Goal: Task Accomplishment & Management: Use online tool/utility

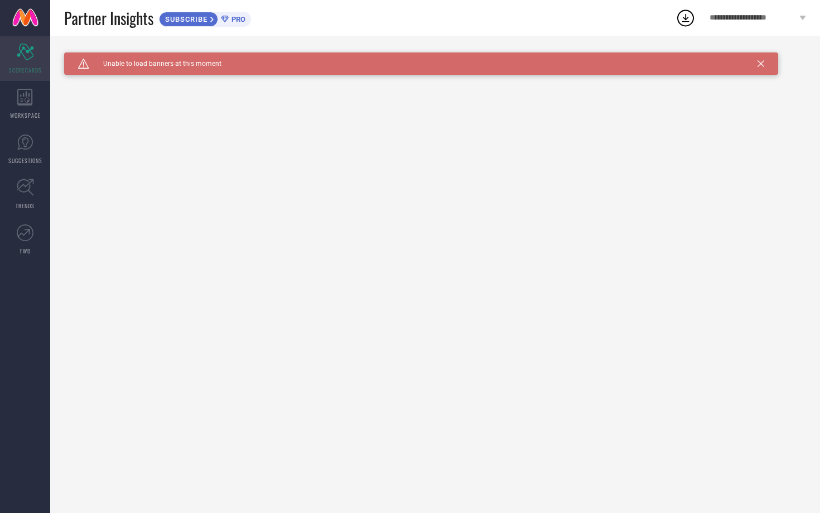
click at [15, 64] on div "Scorecard SCORECARDS" at bounding box center [25, 58] width 50 height 45
click at [25, 117] on span "WORKSPACE" at bounding box center [25, 115] width 31 height 8
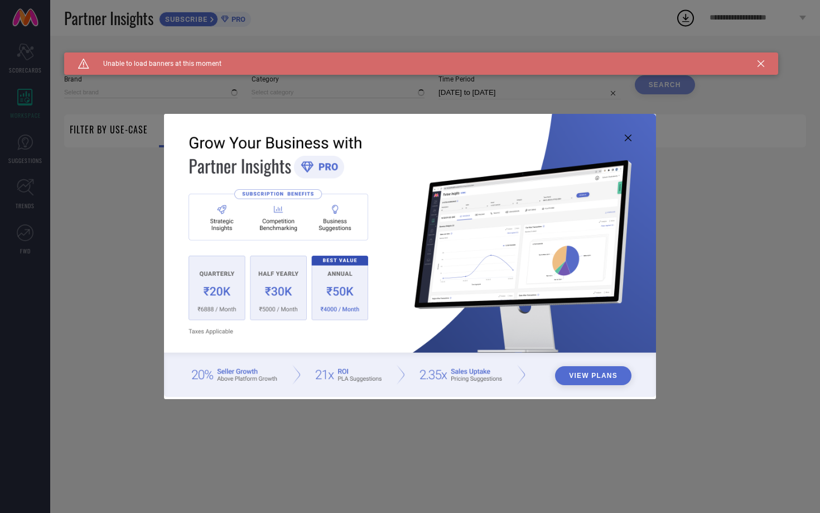
type input "1 STOP FASHION"
type input "All"
click at [629, 133] on img at bounding box center [410, 255] width 492 height 283
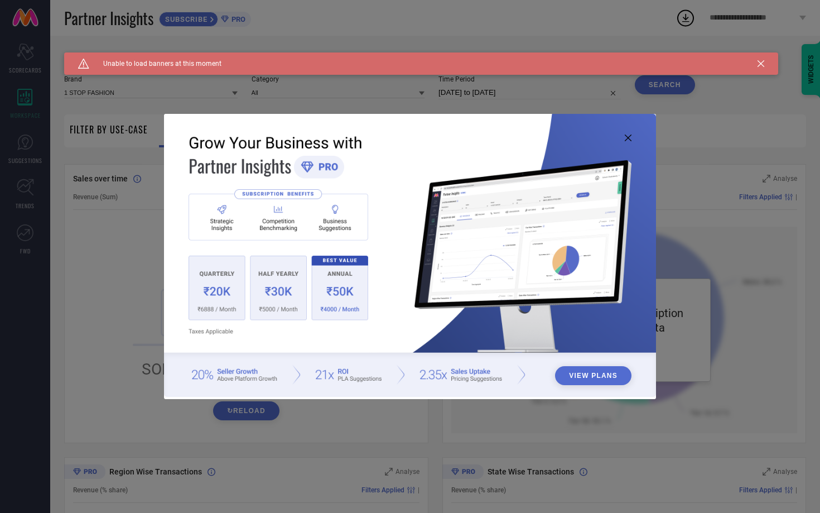
click at [627, 142] on img at bounding box center [410, 255] width 492 height 283
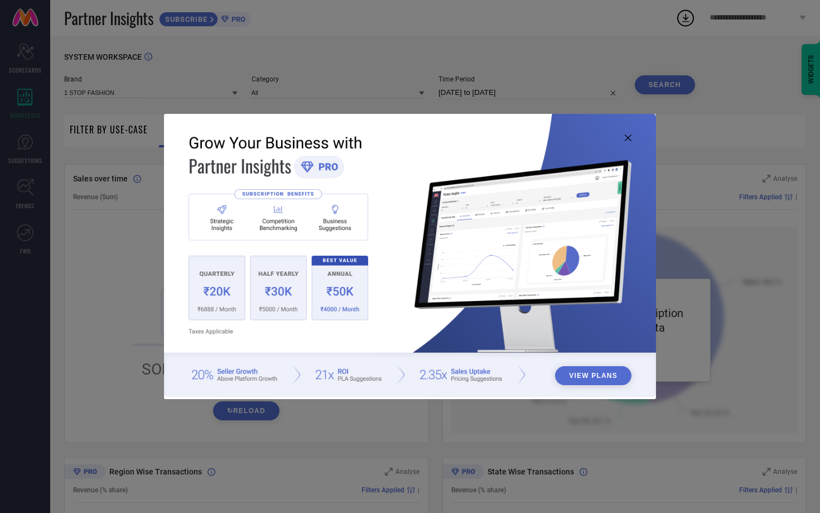
click at [630, 135] on icon at bounding box center [628, 137] width 7 height 7
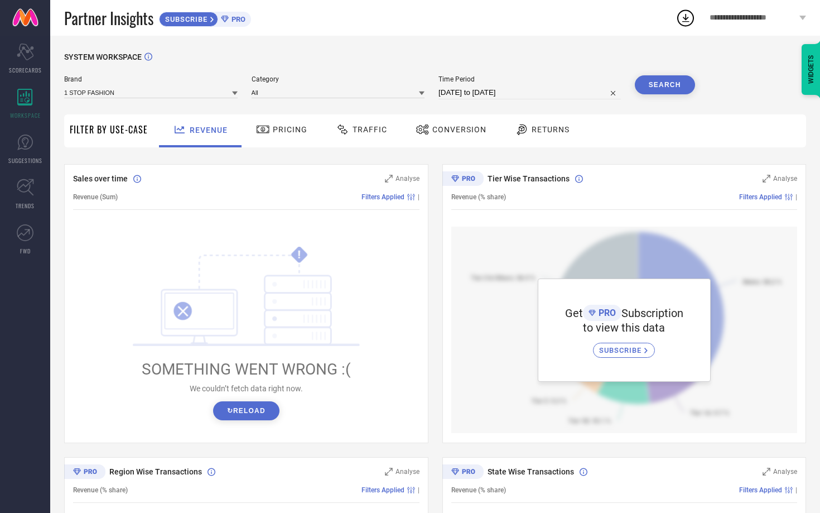
click at [645, 342] on div "SUBSCRIBE" at bounding box center [624, 349] width 62 height 15
click at [279, 125] on span "Pricing" at bounding box center [290, 129] width 35 height 9
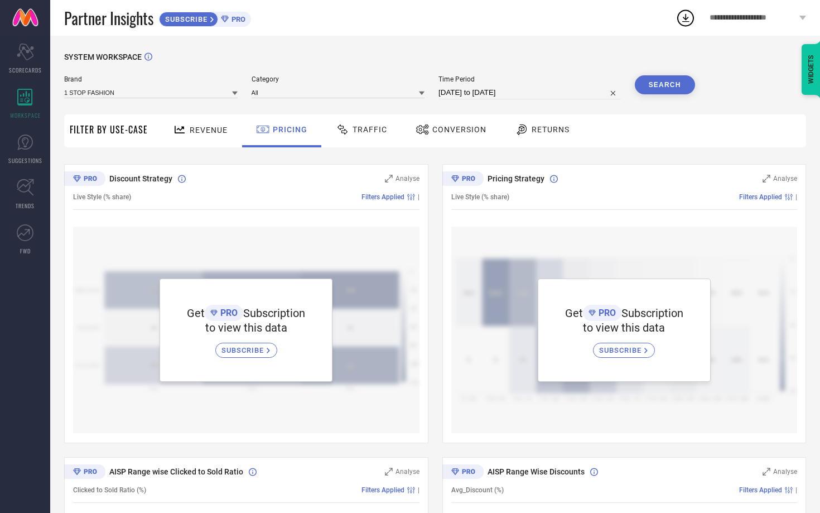
click at [380, 133] on span "Traffic" at bounding box center [370, 129] width 35 height 9
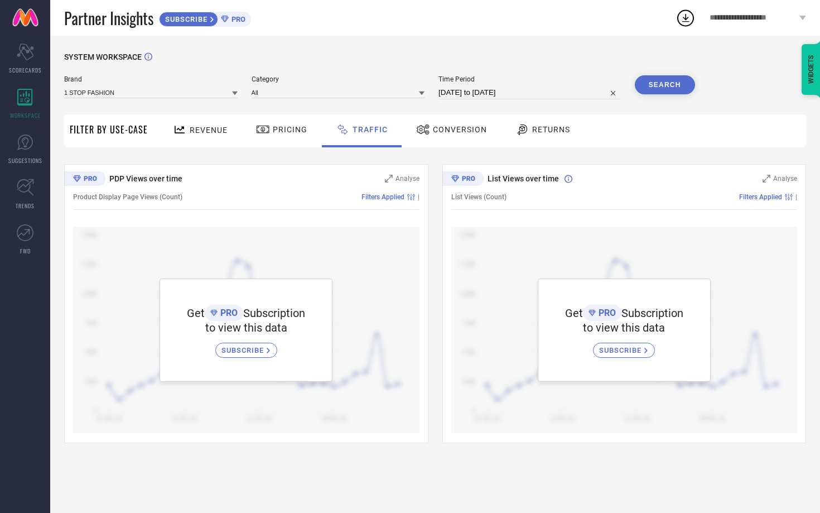
click at [460, 134] on div "Conversion" at bounding box center [451, 129] width 76 height 19
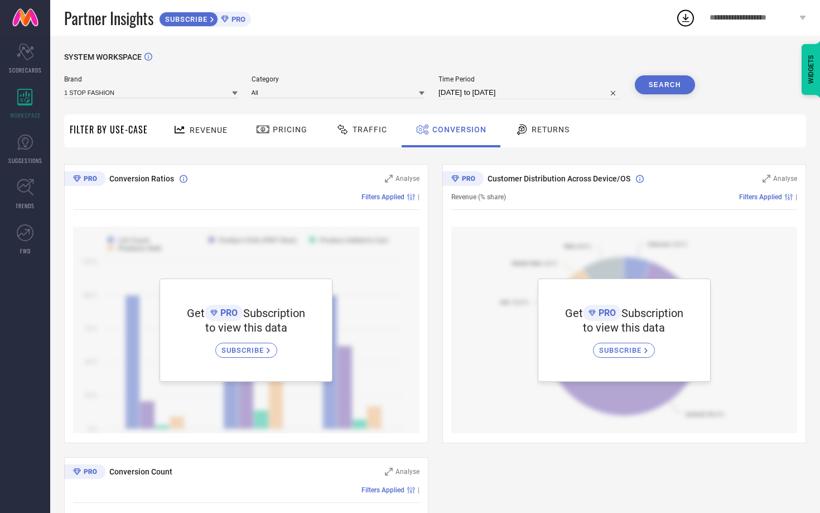
click at [557, 146] on div "Returns" at bounding box center [542, 130] width 83 height 33
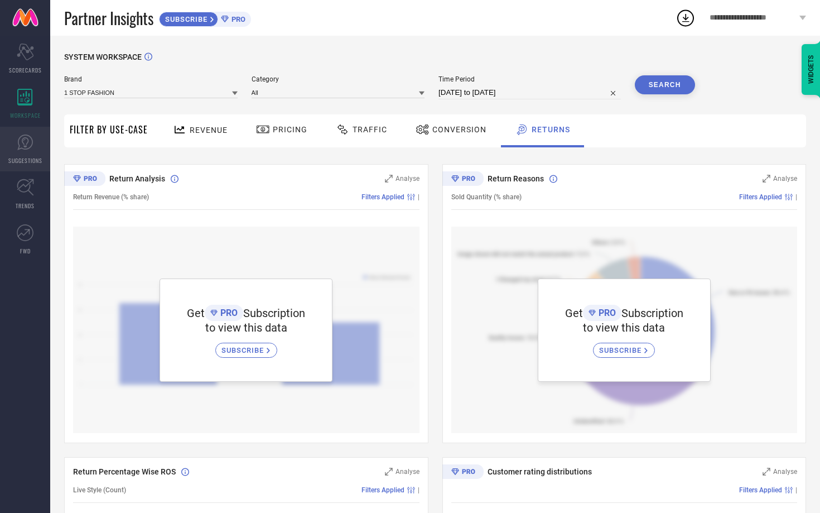
click at [12, 155] on link "SUGGESTIONS" at bounding box center [25, 149] width 50 height 45
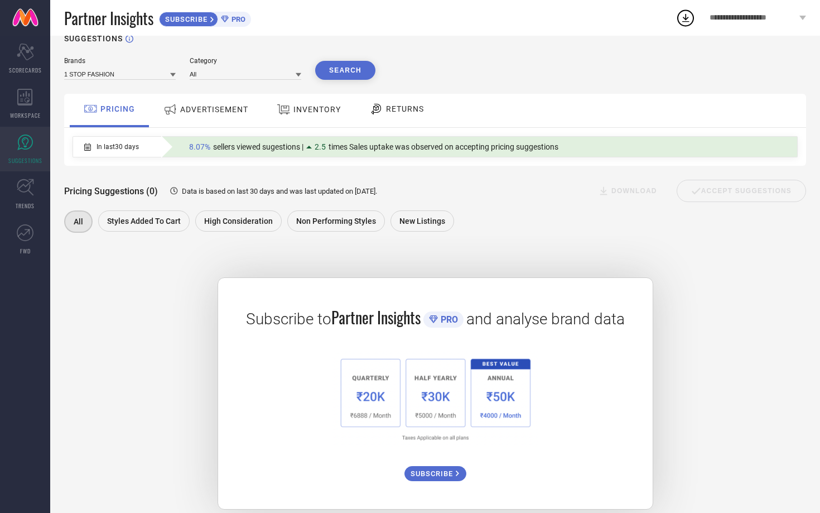
scroll to position [33, 0]
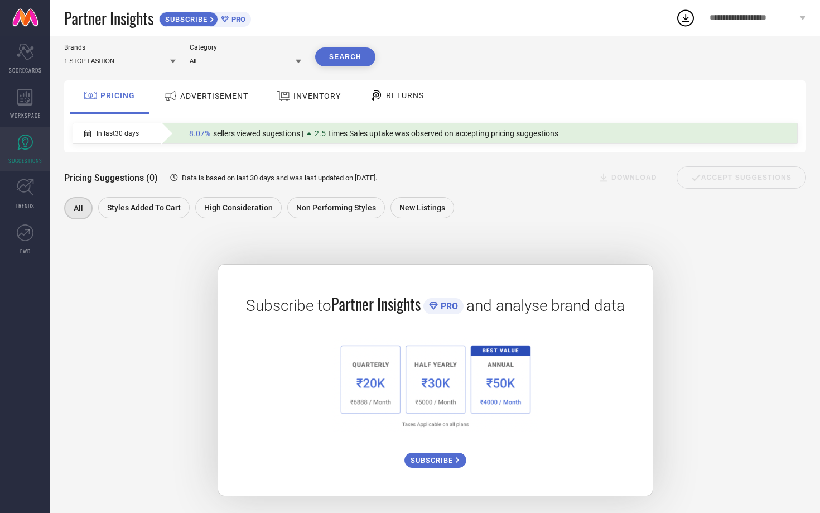
click at [446, 459] on span "SUBSCRIBE" at bounding box center [433, 460] width 45 height 8
click at [129, 298] on div "Subscribe to Partner Insights PRO and analyse brand data SUBSCRIBE" at bounding box center [435, 366] width 742 height 260
